Goal: Information Seeking & Learning: Learn about a topic

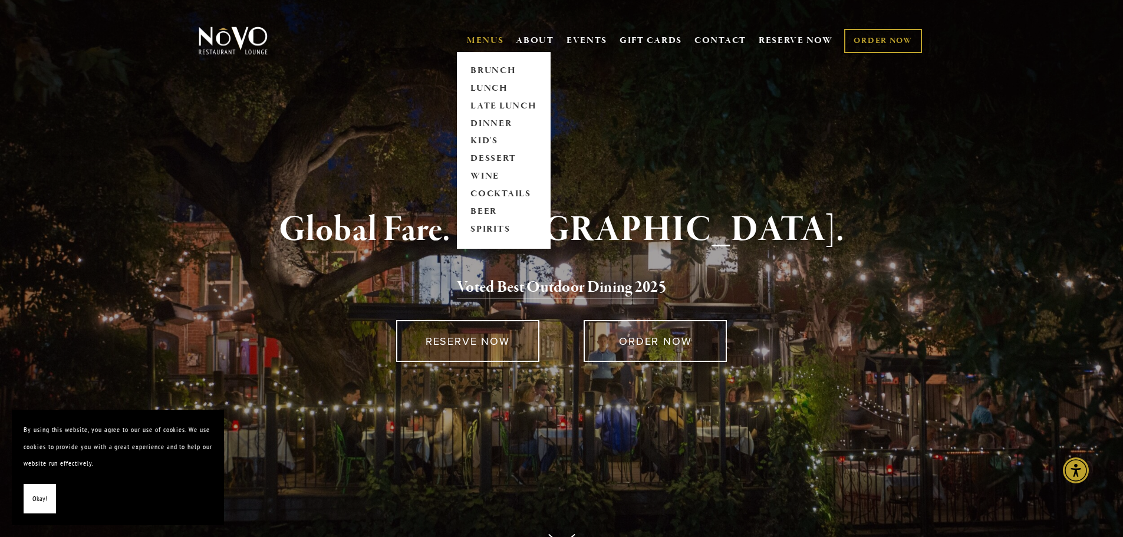
click at [485, 40] on link "MENUS" at bounding box center [485, 41] width 37 height 12
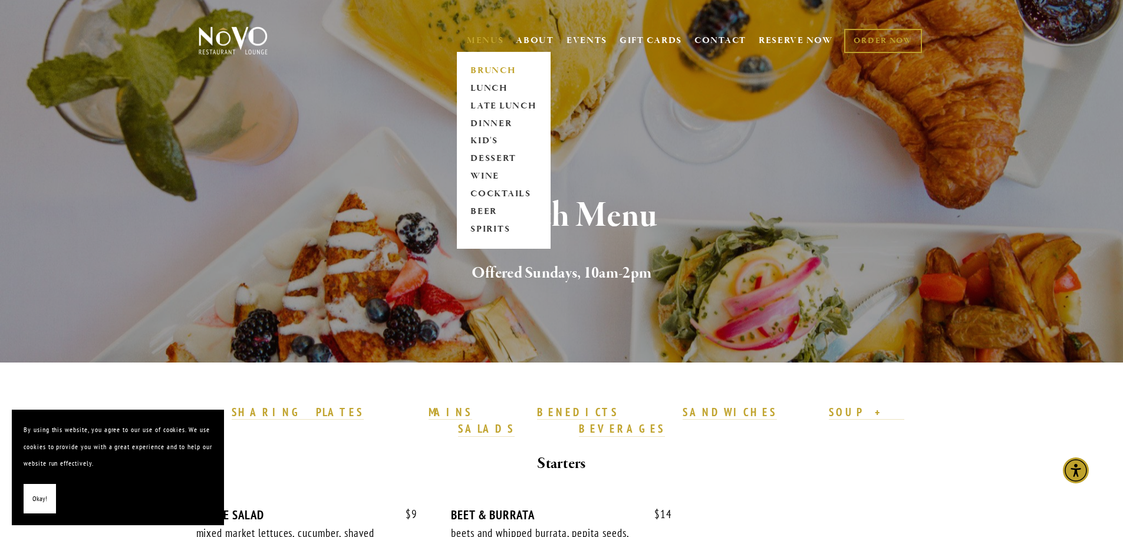
click at [484, 39] on link "MENUS" at bounding box center [485, 41] width 37 height 12
click at [482, 40] on link "MENUS" at bounding box center [485, 41] width 37 height 12
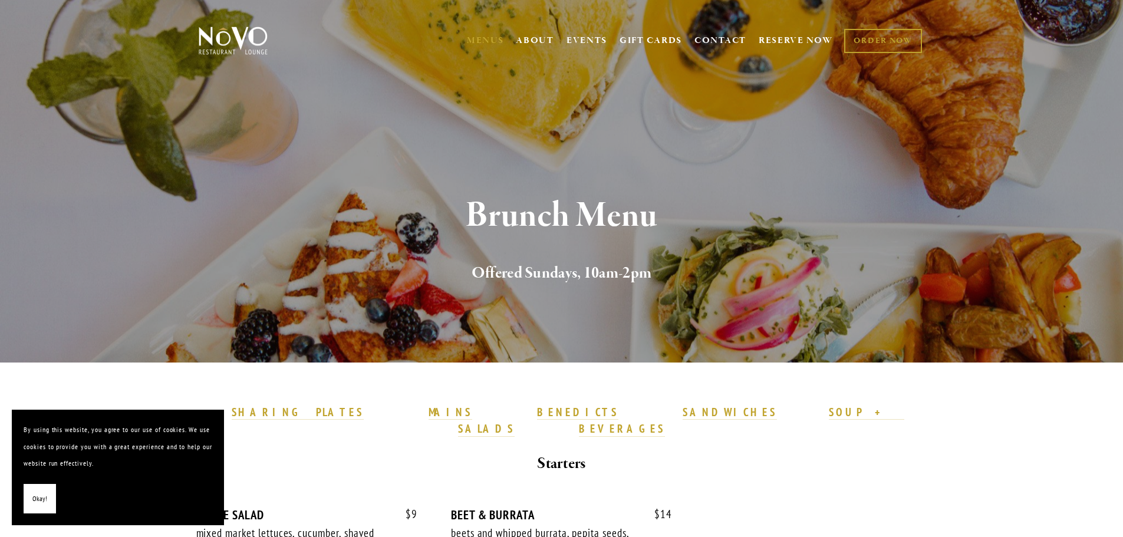
click at [483, 120] on div "Brunch Menu Offered Sundays, 10am-2pm" at bounding box center [561, 241] width 849 height 242
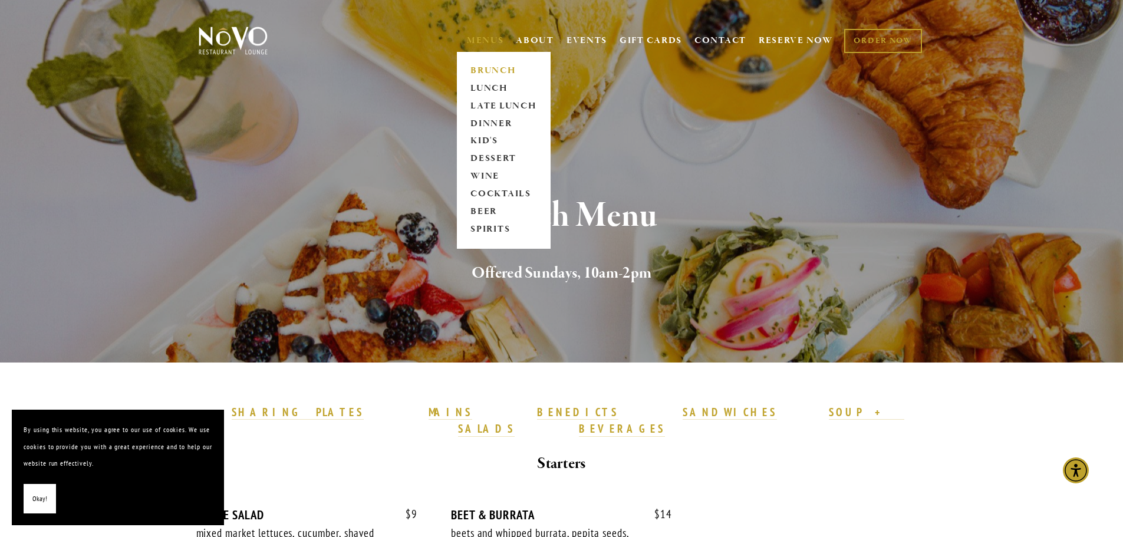
click at [481, 39] on link "MENUS" at bounding box center [485, 41] width 37 height 12
click at [481, 120] on link "DINNER" at bounding box center [504, 124] width 74 height 18
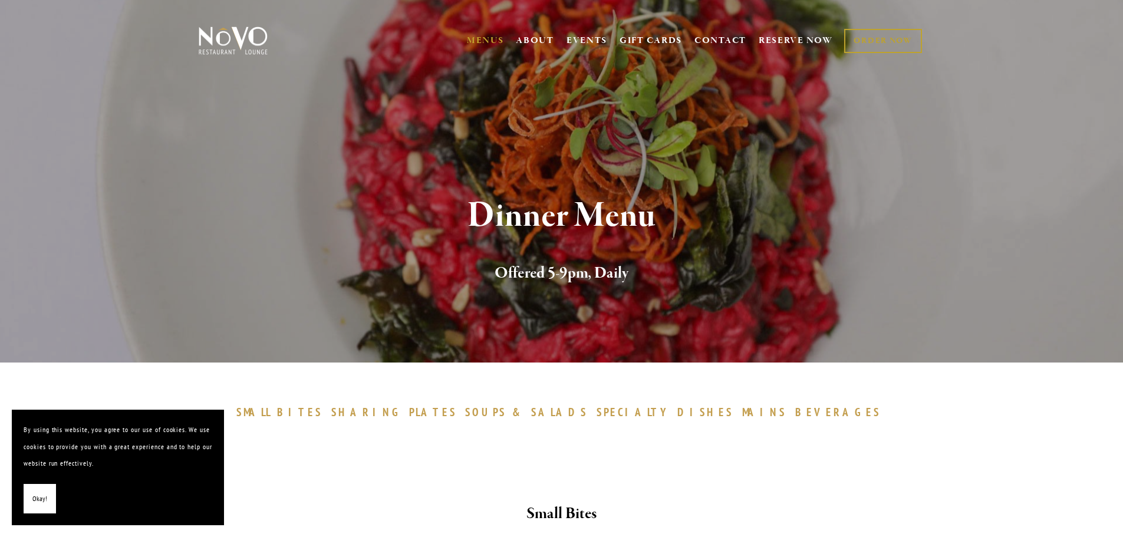
click at [481, 119] on section "Dinner Menu Offered 5-9pm, Daily" at bounding box center [561, 181] width 1123 height 363
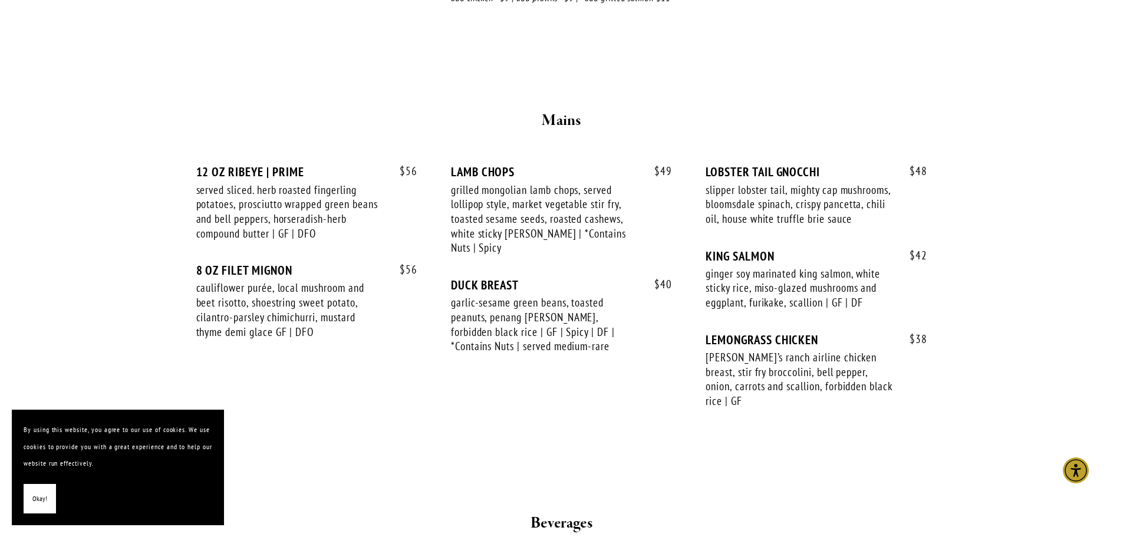
scroll to position [1905, 0]
